Goal: Task Accomplishment & Management: Manage account settings

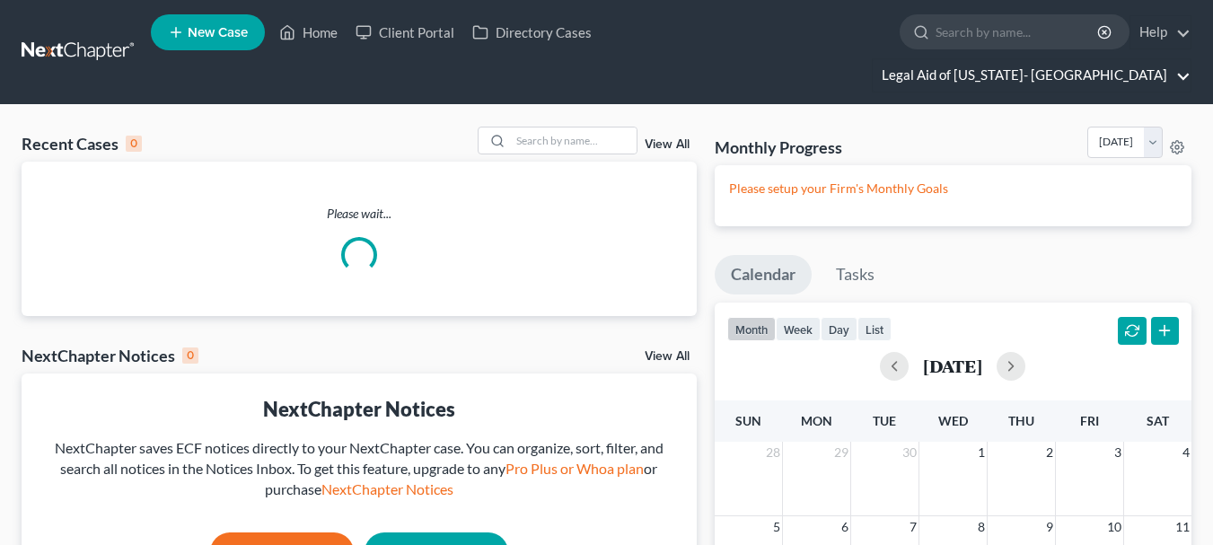
click at [1124, 59] on link "Legal Aid of [US_STATE]- [GEOGRAPHIC_DATA]" at bounding box center [1032, 75] width 318 height 32
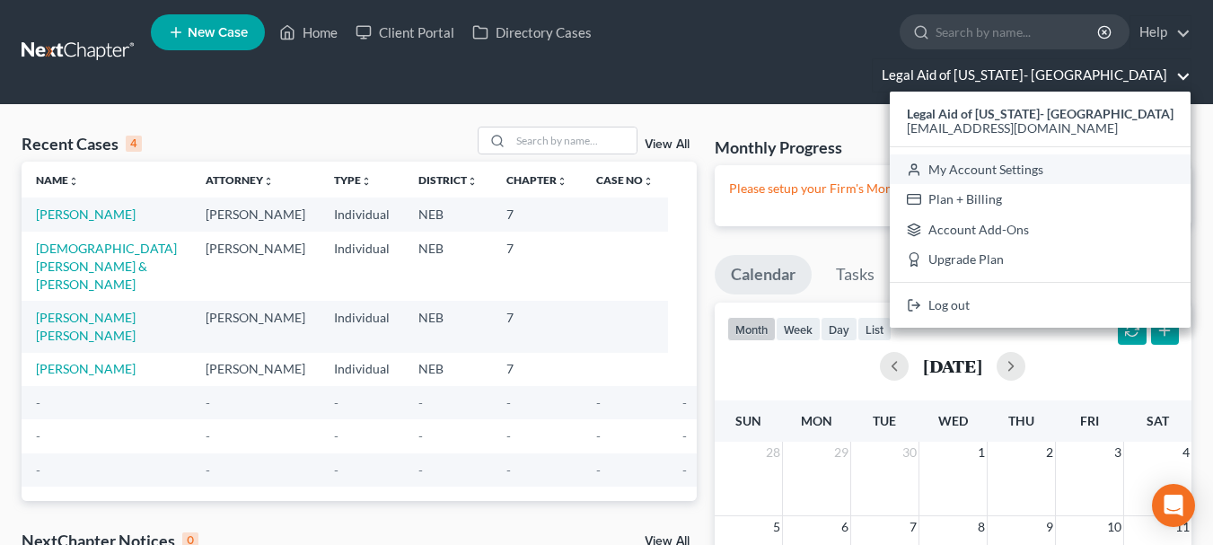
click at [1051, 154] on link "My Account Settings" at bounding box center [1040, 169] width 301 height 31
select select "23"
select select "30"
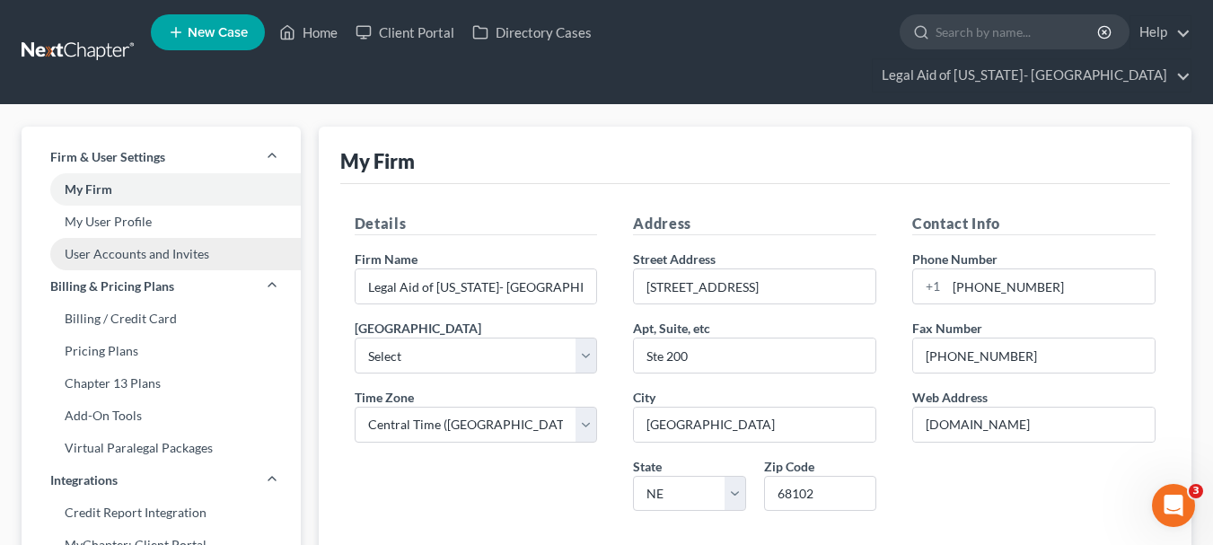
click at [129, 238] on link "User Accounts and Invites" at bounding box center [161, 254] width 279 height 32
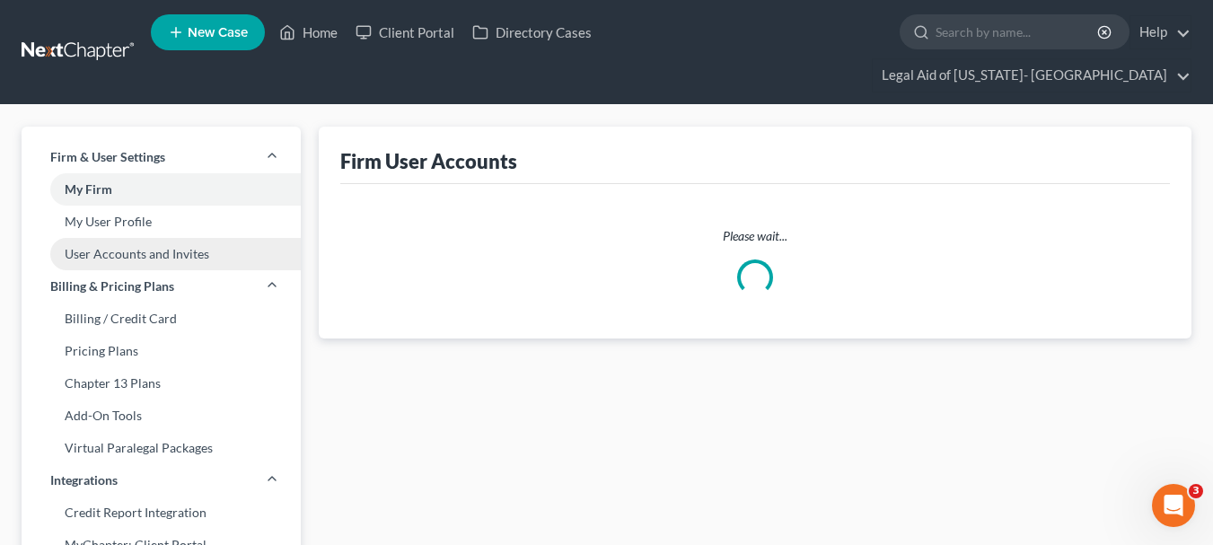
select select "0"
select select "1"
select select "0"
select select "1"
select select "0"
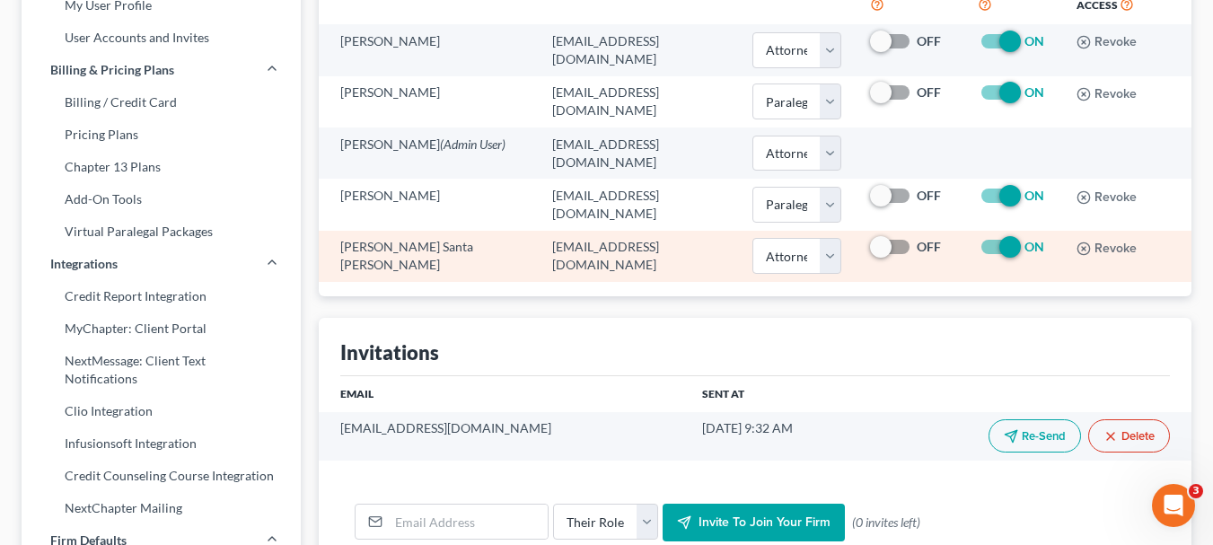
scroll to position [217, 0]
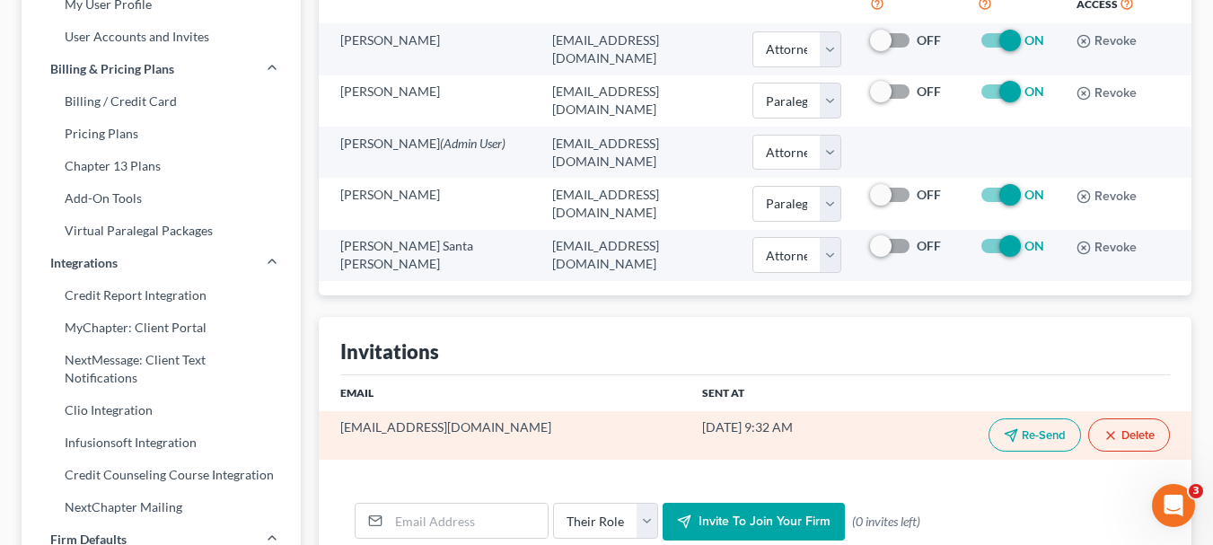
click at [1042, 418] on button "Re-Send" at bounding box center [1035, 434] width 92 height 33
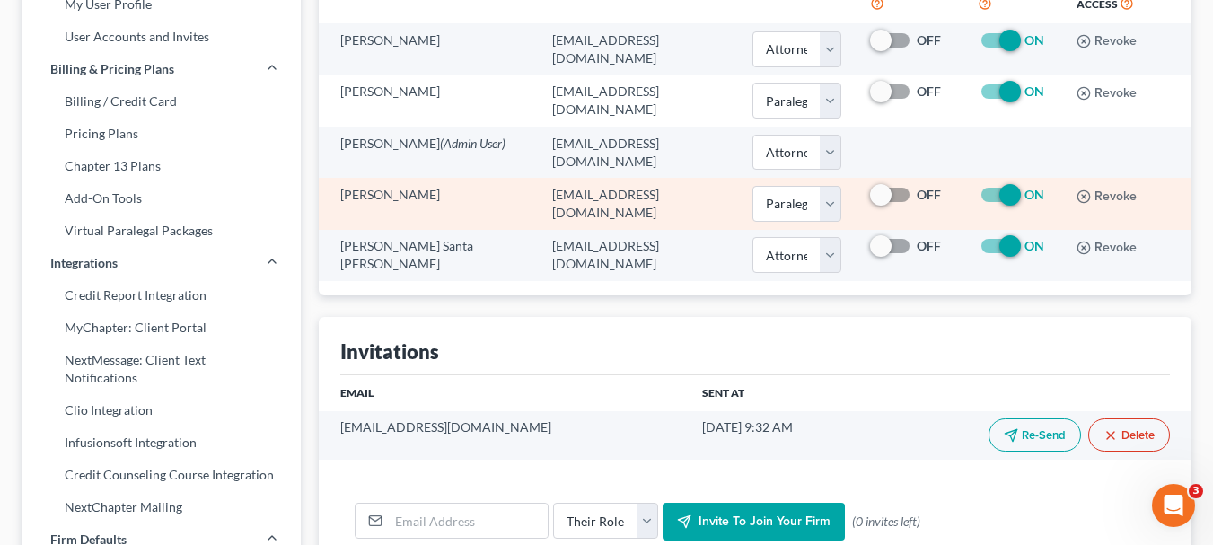
scroll to position [0, 0]
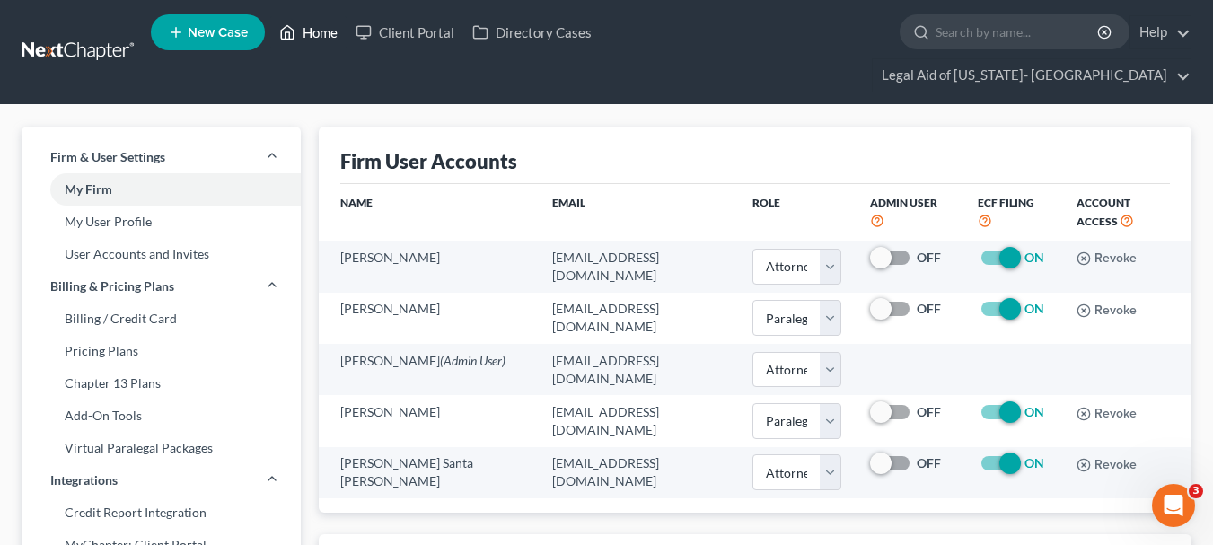
click at [309, 34] on link "Home" at bounding box center [308, 32] width 76 height 32
